Goal: Navigation & Orientation: Find specific page/section

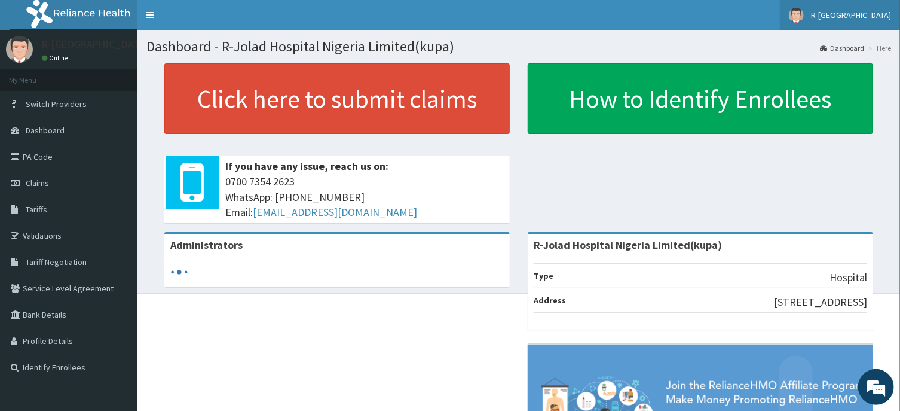
click at [872, 11] on span "R-[GEOGRAPHIC_DATA]" at bounding box center [851, 15] width 80 height 11
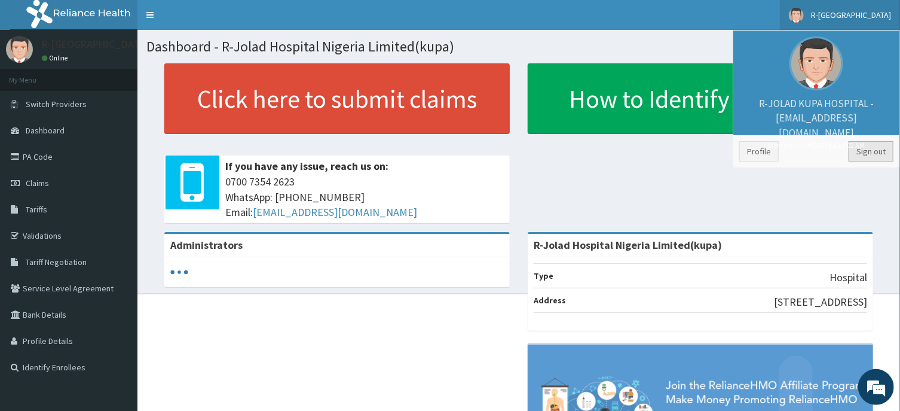
click at [881, 142] on link "Sign out" at bounding box center [871, 151] width 45 height 20
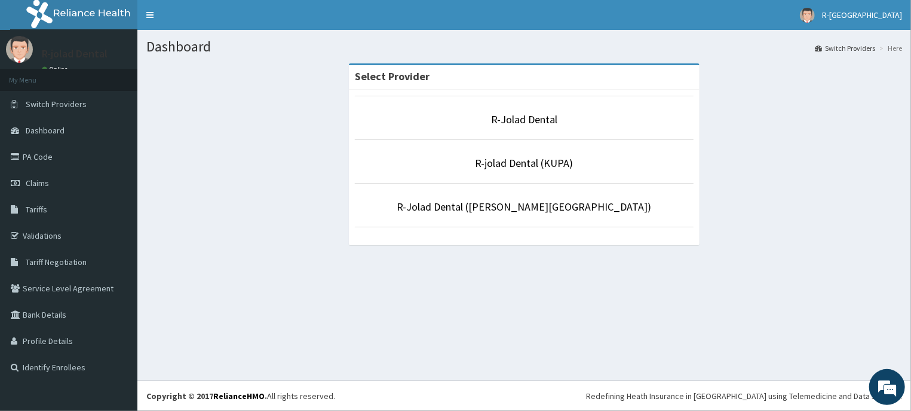
click at [550, 173] on li "R-jolad Dental (KUPA)" at bounding box center [524, 161] width 339 height 44
click at [547, 162] on link "R-jolad Dental (KUPA)" at bounding box center [525, 163] width 98 height 14
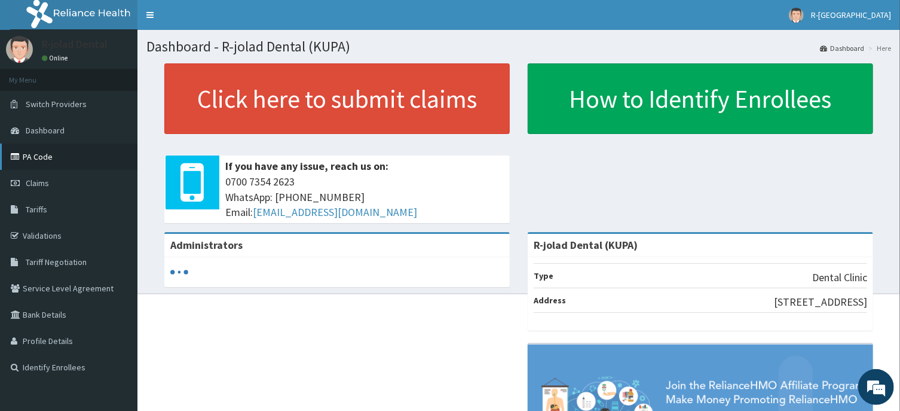
click at [96, 158] on link "PA Code" at bounding box center [68, 156] width 137 height 26
